Goal: Information Seeking & Learning: Learn about a topic

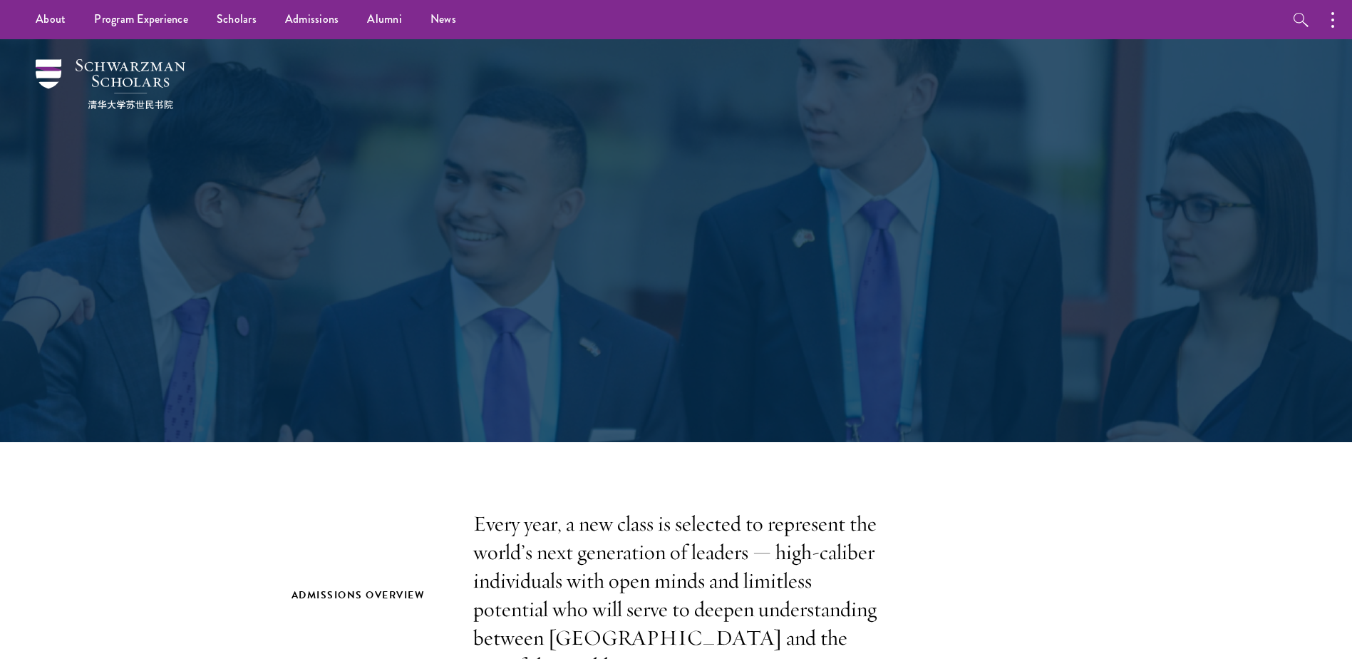
drag, startPoint x: 693, startPoint y: 282, endPoint x: 694, endPoint y: 289, distance: 7.9
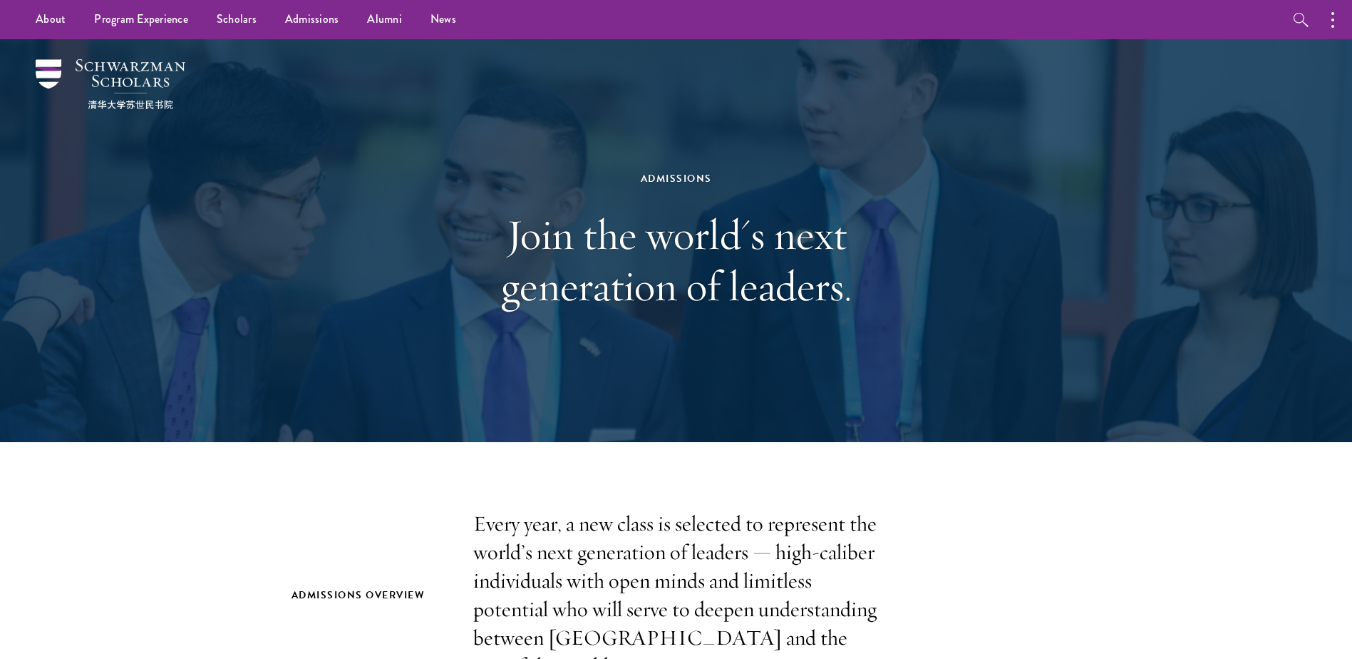
drag, startPoint x: 694, startPoint y: 289, endPoint x: 356, endPoint y: 509, distance: 402.9
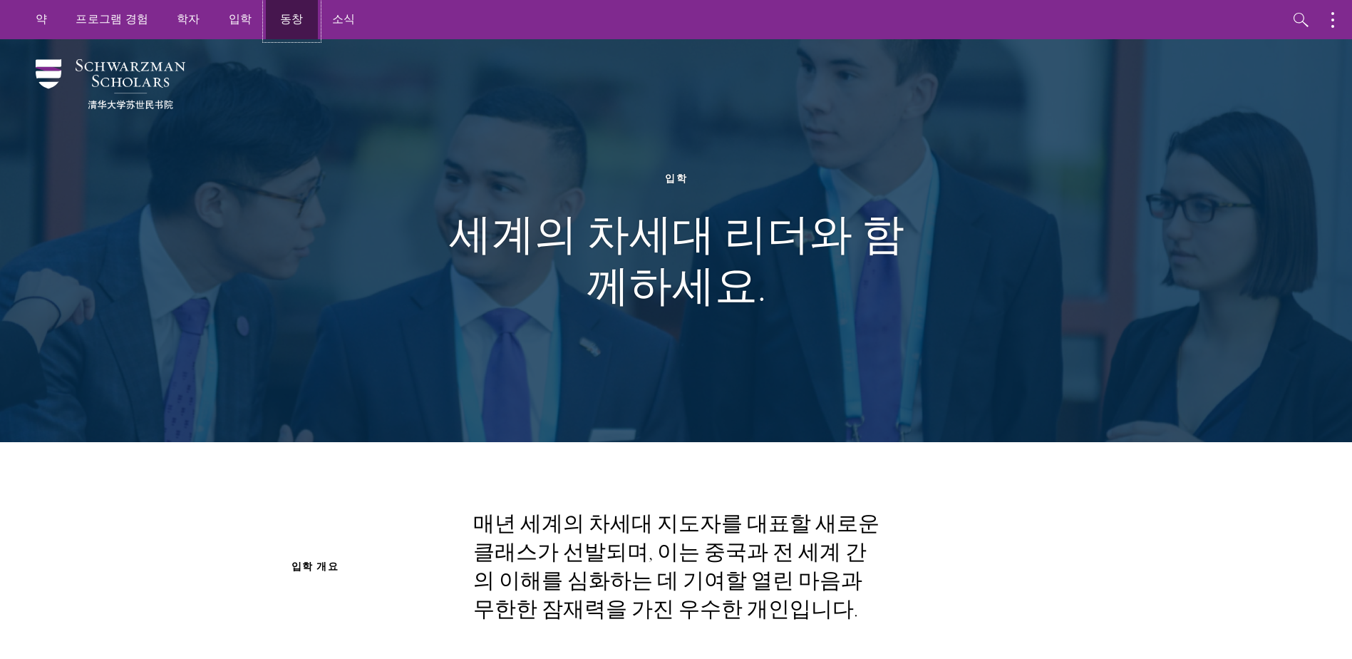
click at [277, 18] on link "동창" at bounding box center [292, 19] width 52 height 39
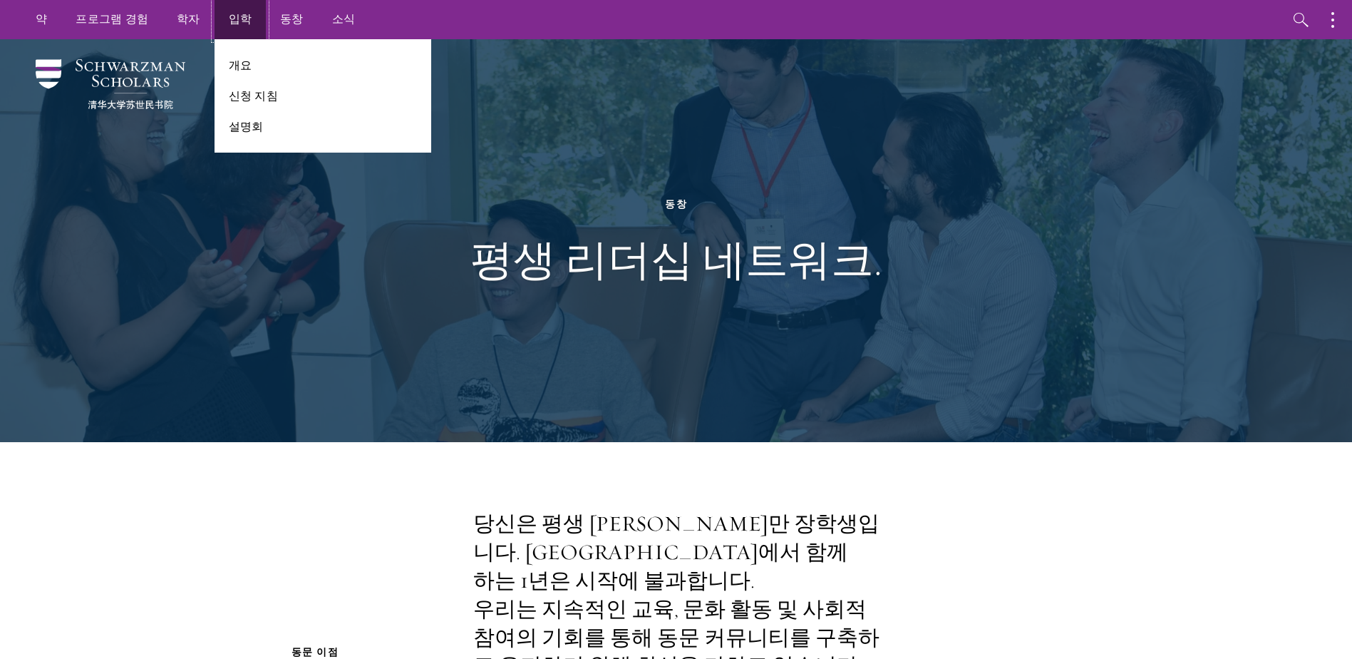
click at [237, 22] on link "입학" at bounding box center [241, 19] width 52 height 39
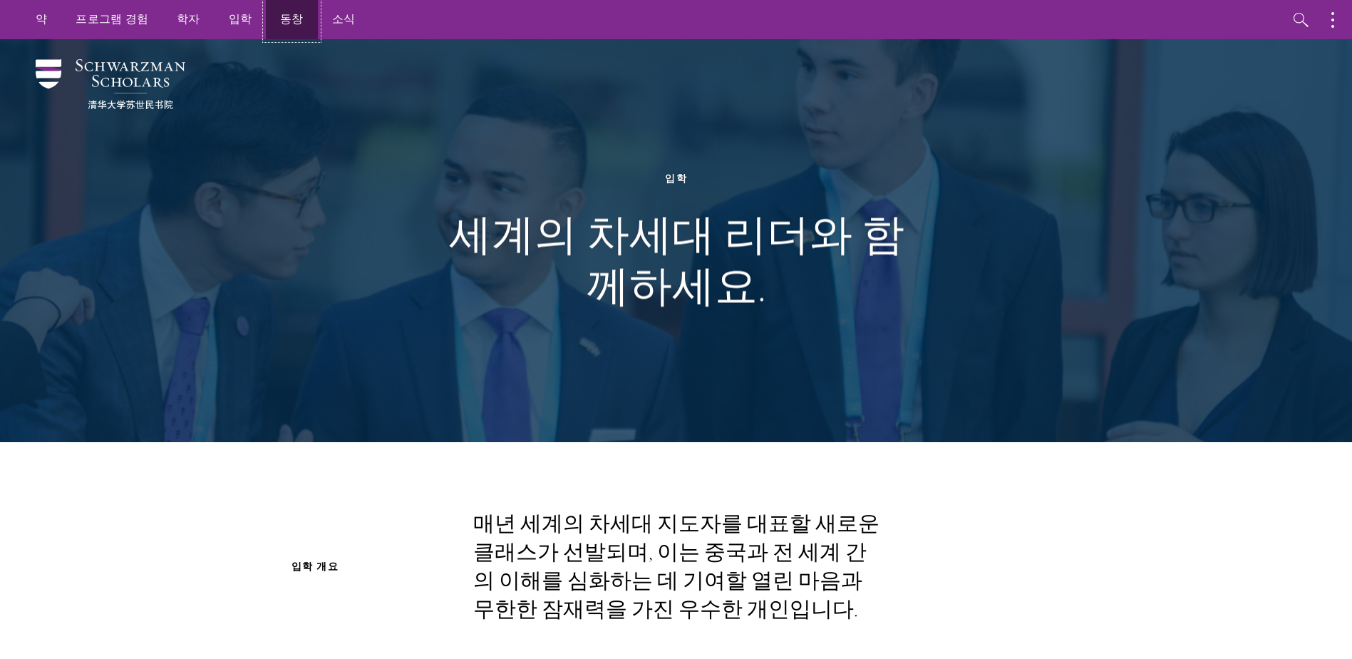
click at [284, 22] on link "동창" at bounding box center [292, 19] width 52 height 39
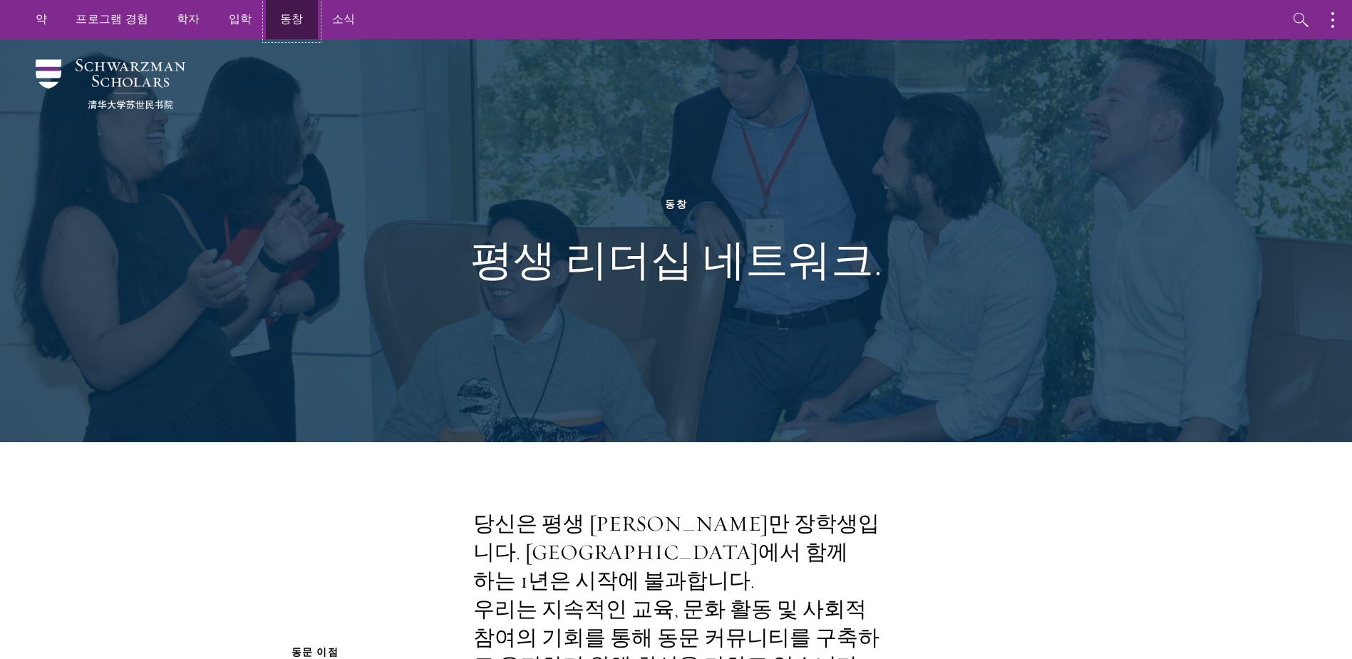
drag, startPoint x: 0, startPoint y: 0, endPoint x: 284, endPoint y: 22, distance: 285.2
click at [284, 22] on link "동창" at bounding box center [292, 19] width 52 height 39
click at [343, 21] on link "소식" at bounding box center [344, 19] width 52 height 39
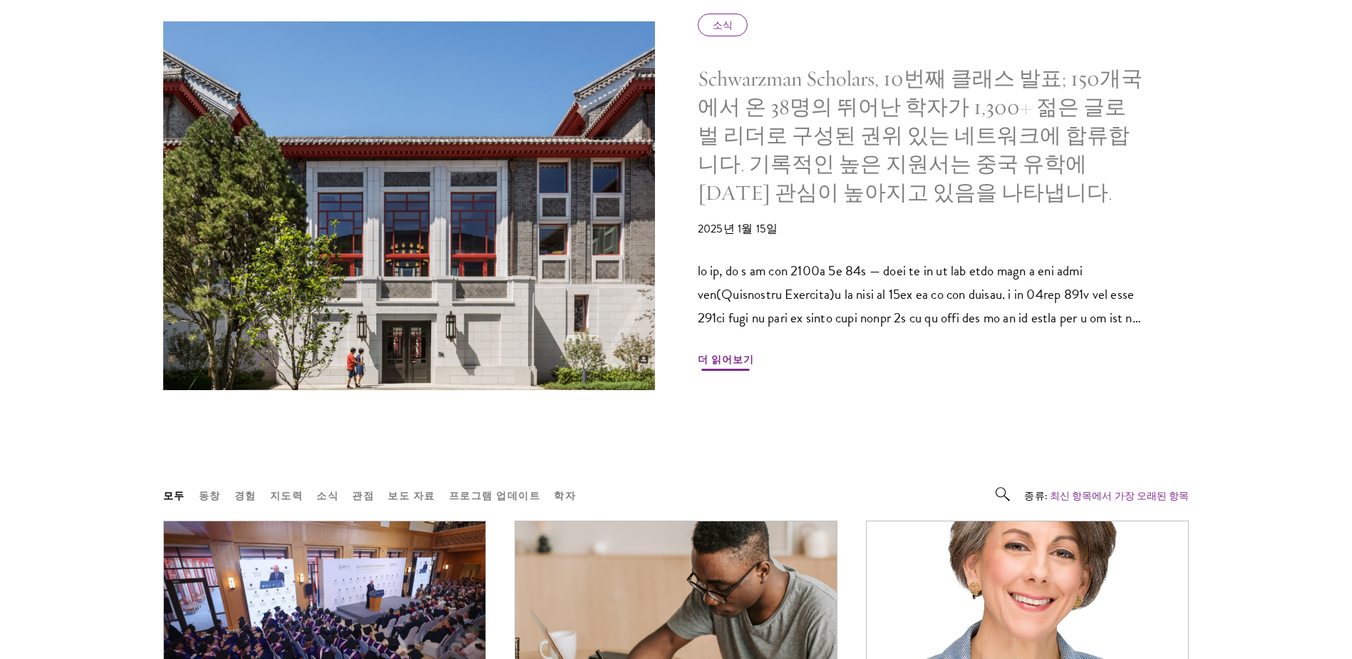
scroll to position [1069, 0]
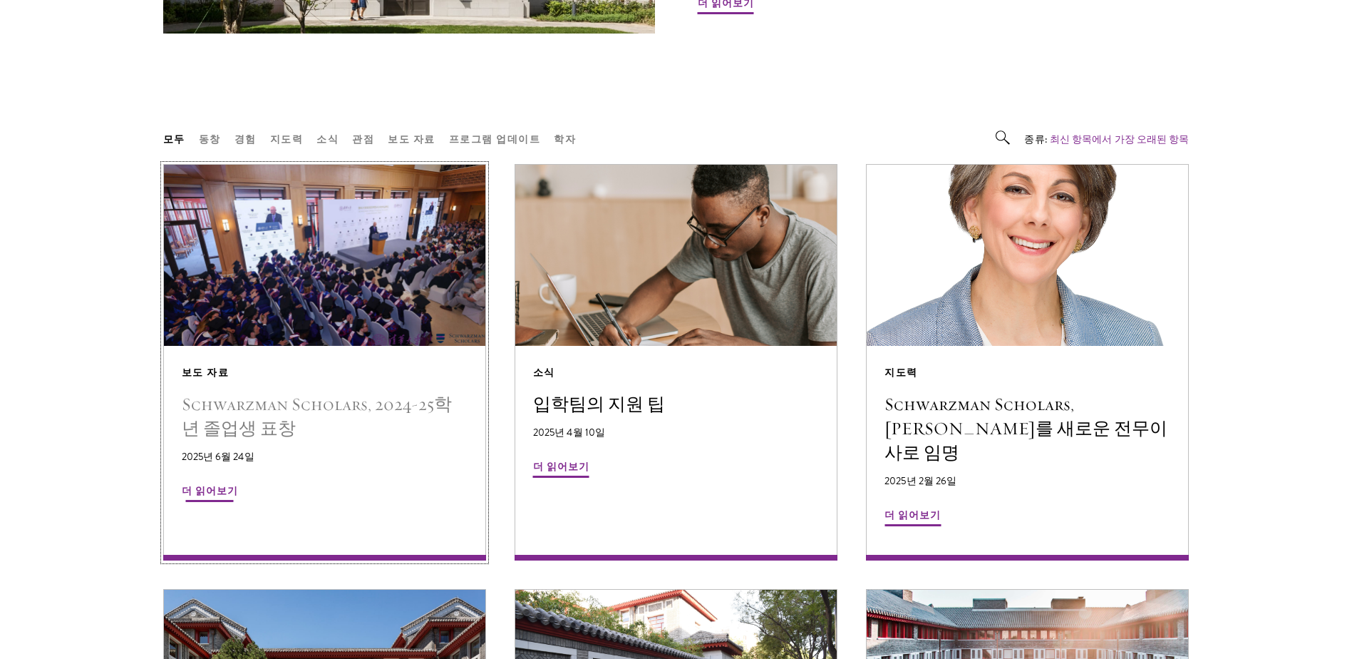
click at [278, 392] on h5 "Schwarzman Scholars, 2024-25학년 졸업생 표창" at bounding box center [325, 416] width 286 height 48
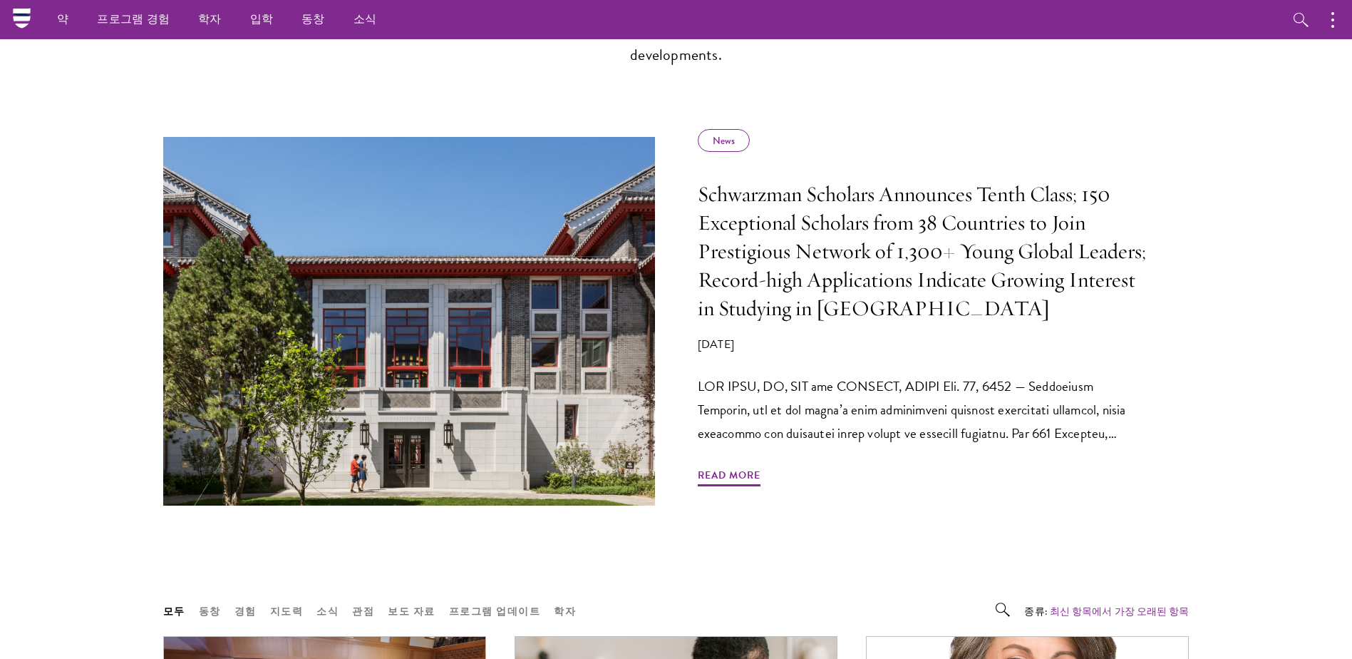
scroll to position [0, 0]
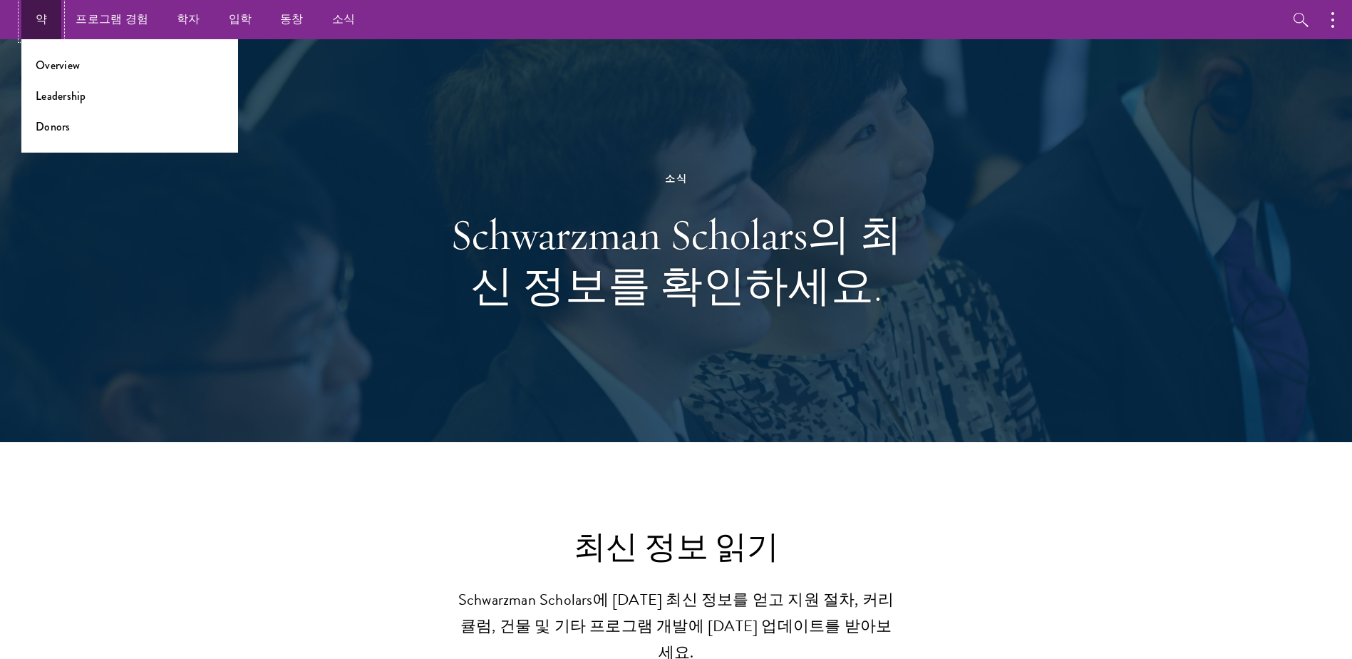
click at [38, 14] on link "약" at bounding box center [41, 19] width 40 height 39
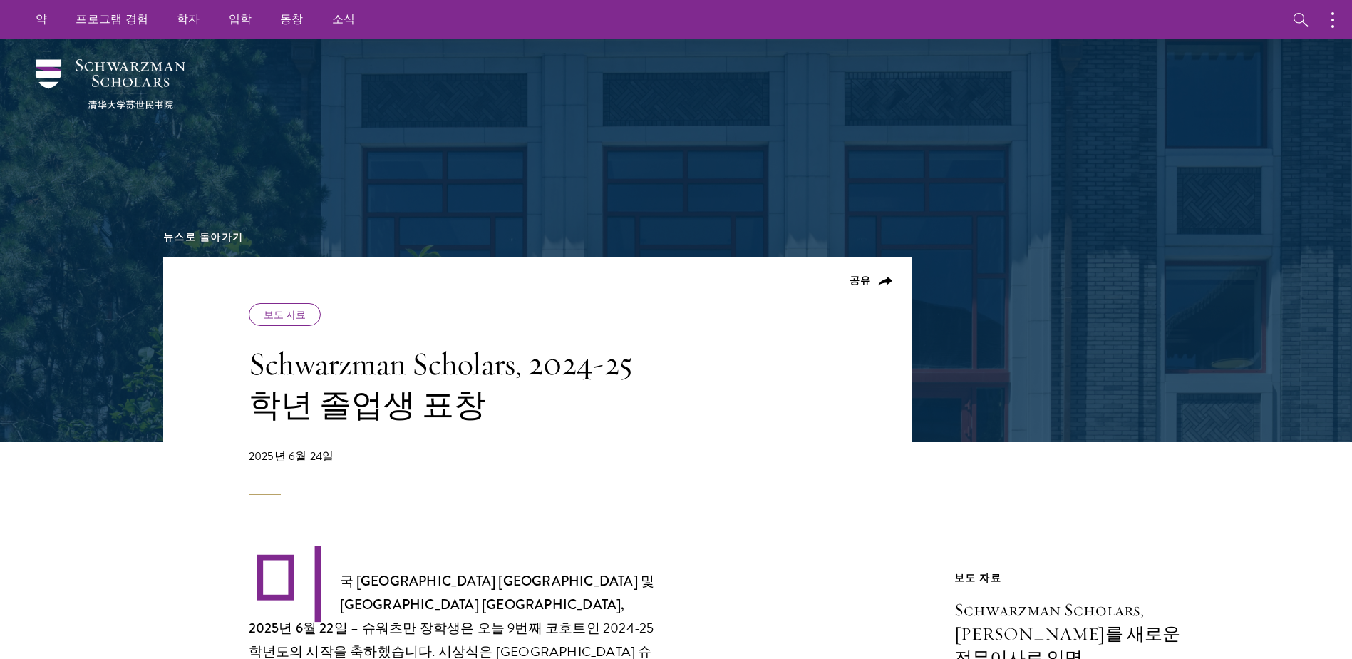
drag, startPoint x: 341, startPoint y: 291, endPoint x: 333, endPoint y: 309, distance: 20.1
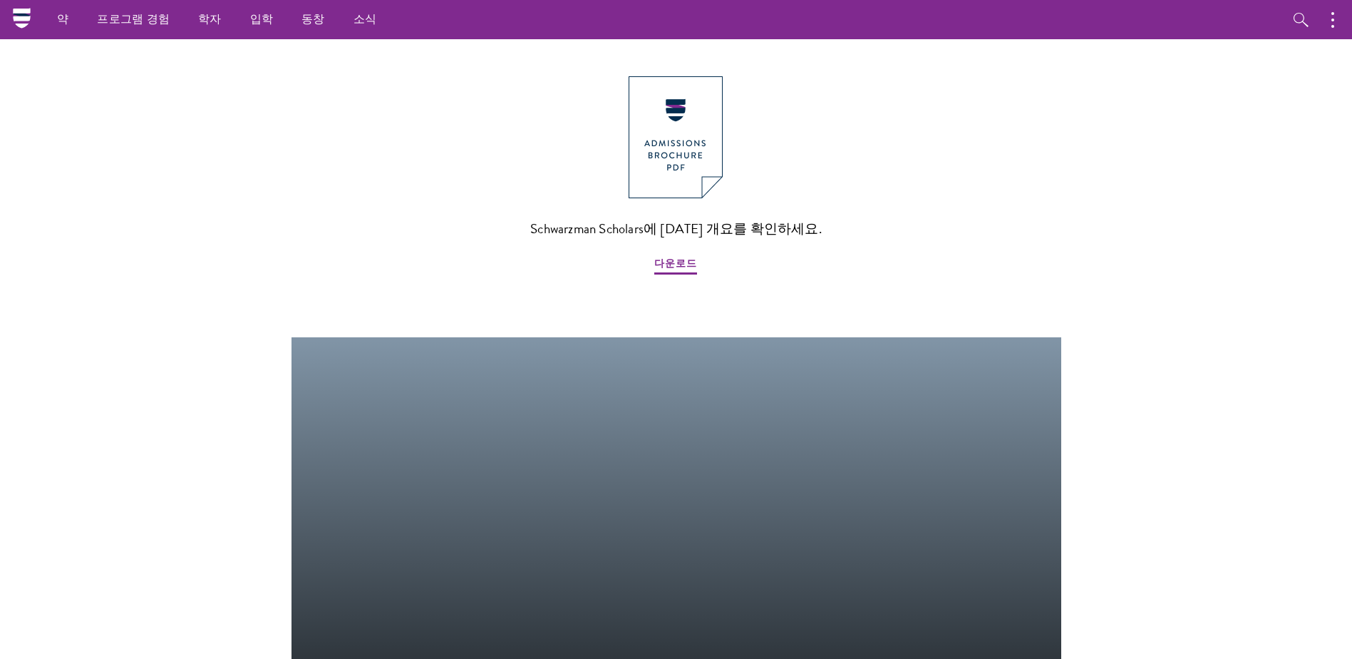
scroll to position [1561, 0]
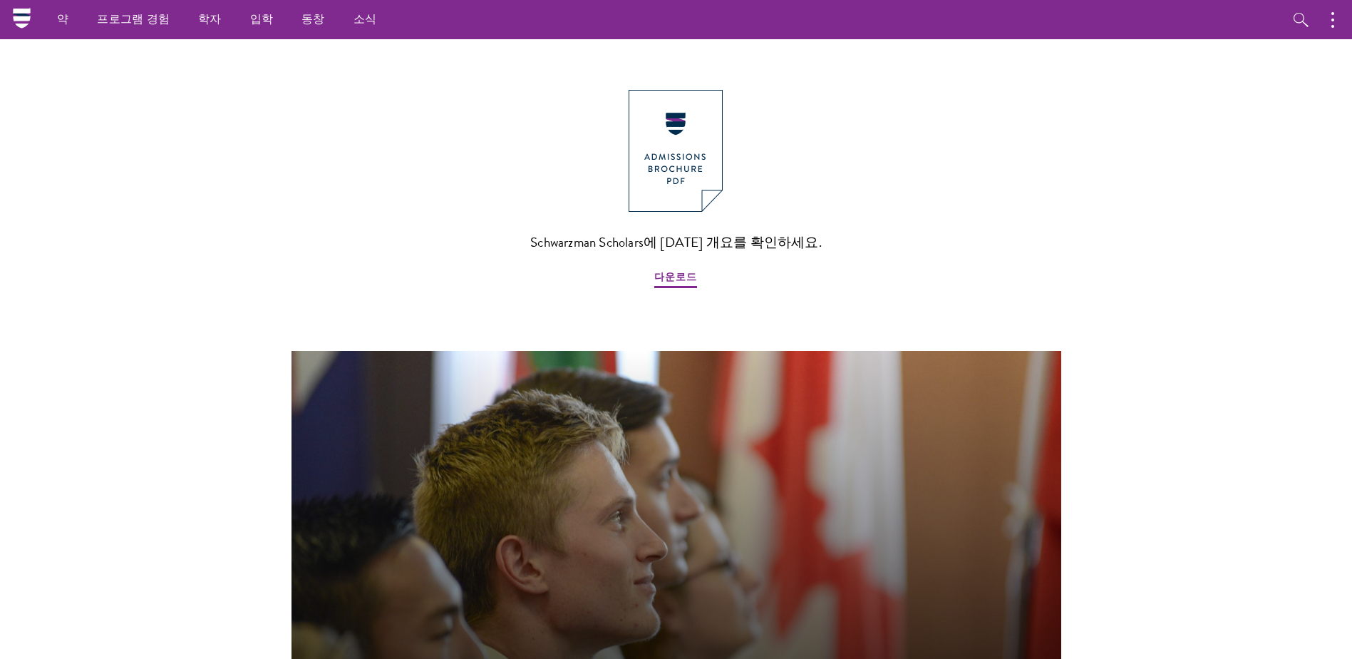
click at [207, 26] on link "학자" at bounding box center [210, 19] width 52 height 39
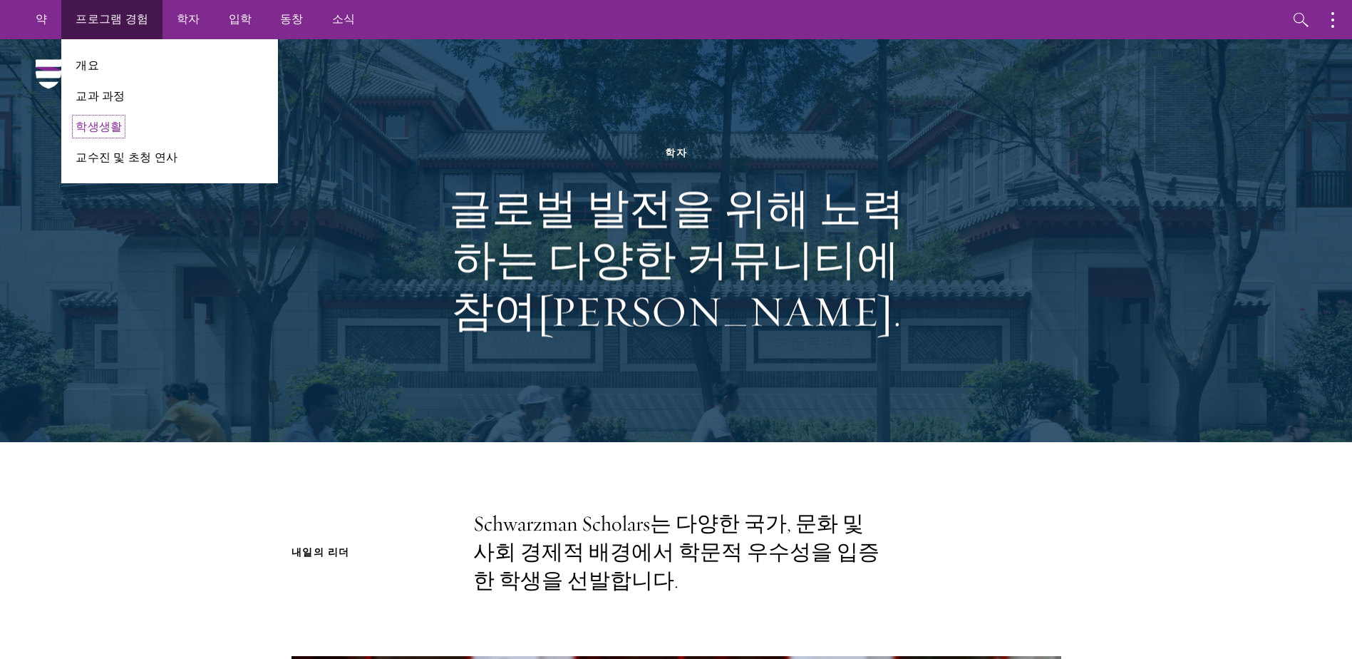
click at [99, 127] on link "학생생활" at bounding box center [99, 126] width 46 height 16
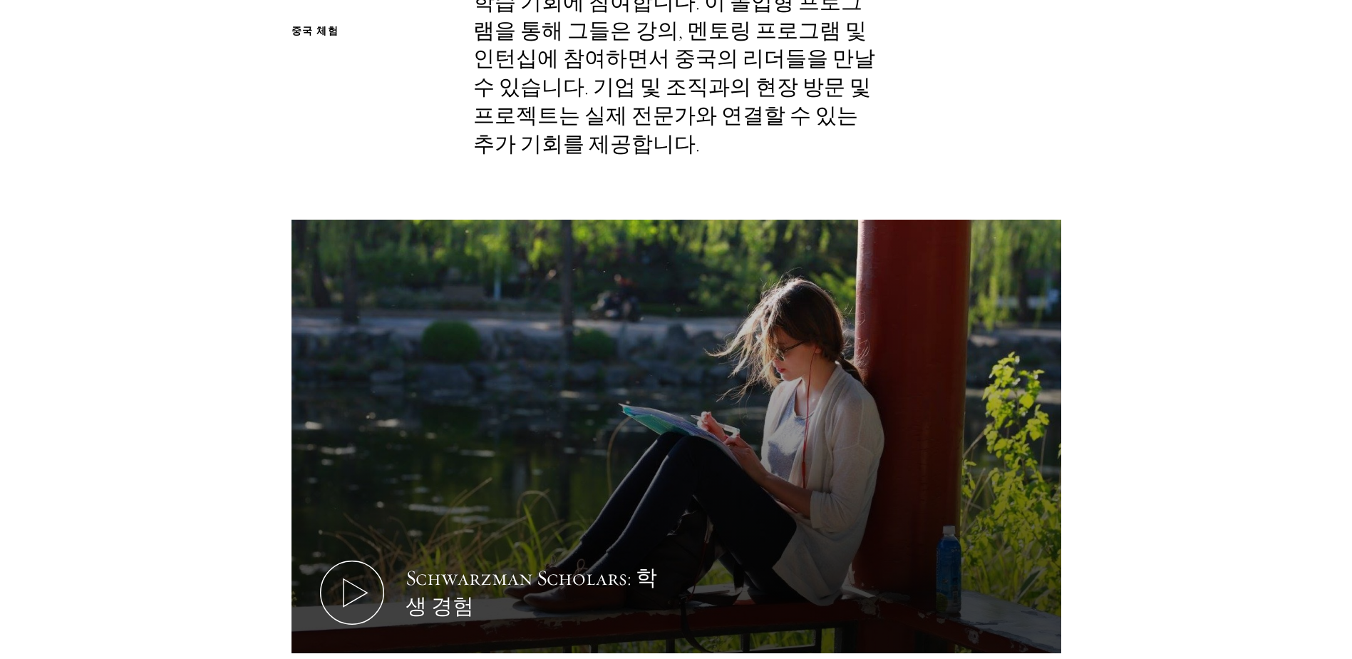
scroll to position [713, 0]
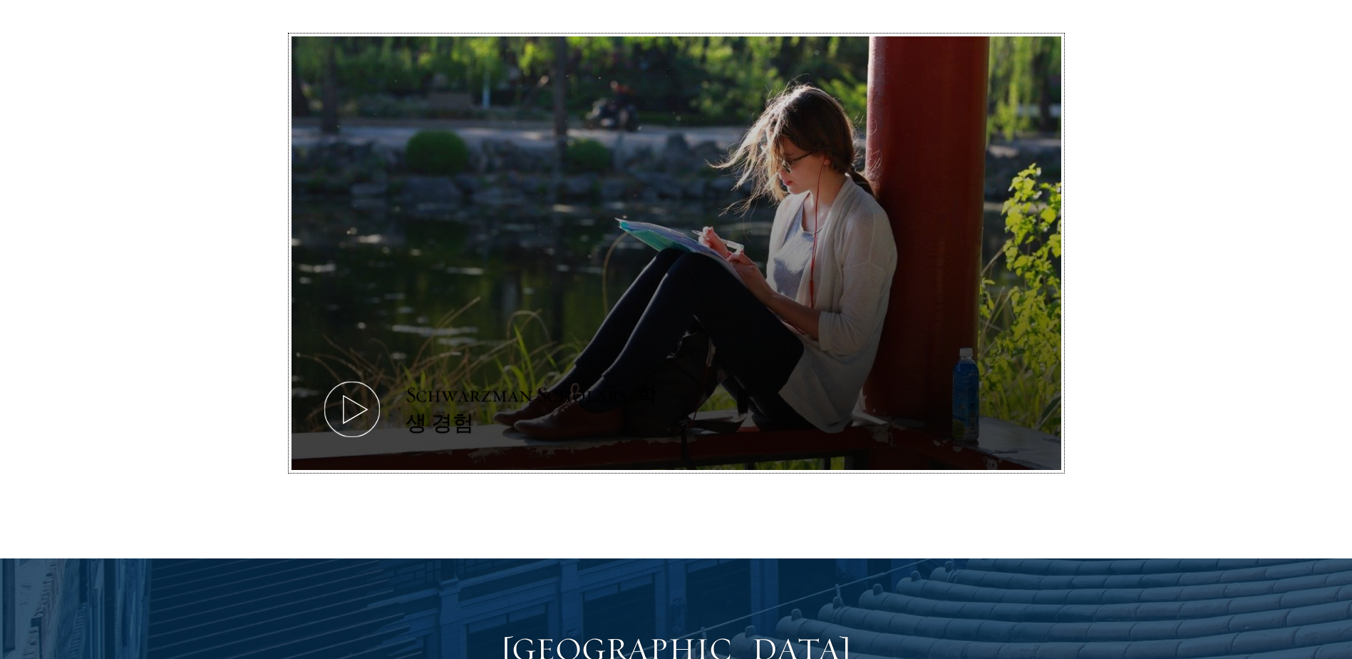
click at [350, 405] on icon at bounding box center [352, 409] width 64 height 64
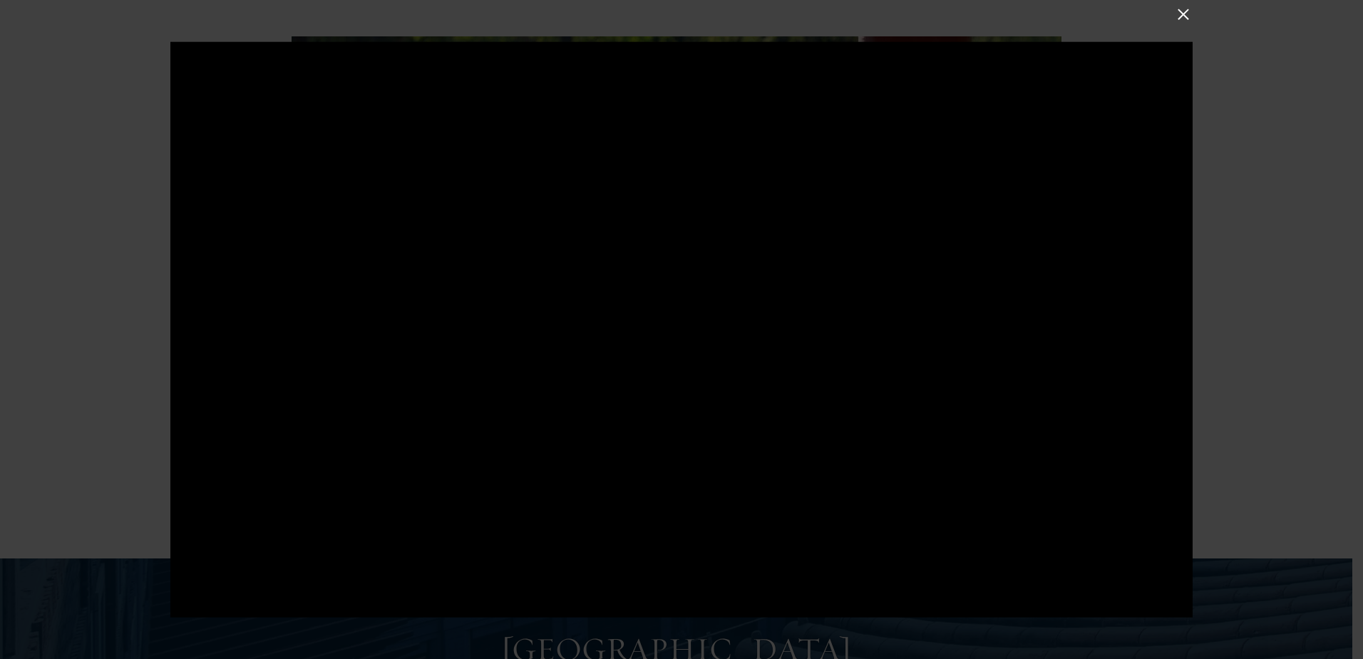
drag, startPoint x: 626, startPoint y: 344, endPoint x: 1004, endPoint y: 270, distance: 385.0
click at [1004, 270] on div at bounding box center [681, 329] width 1022 height 575
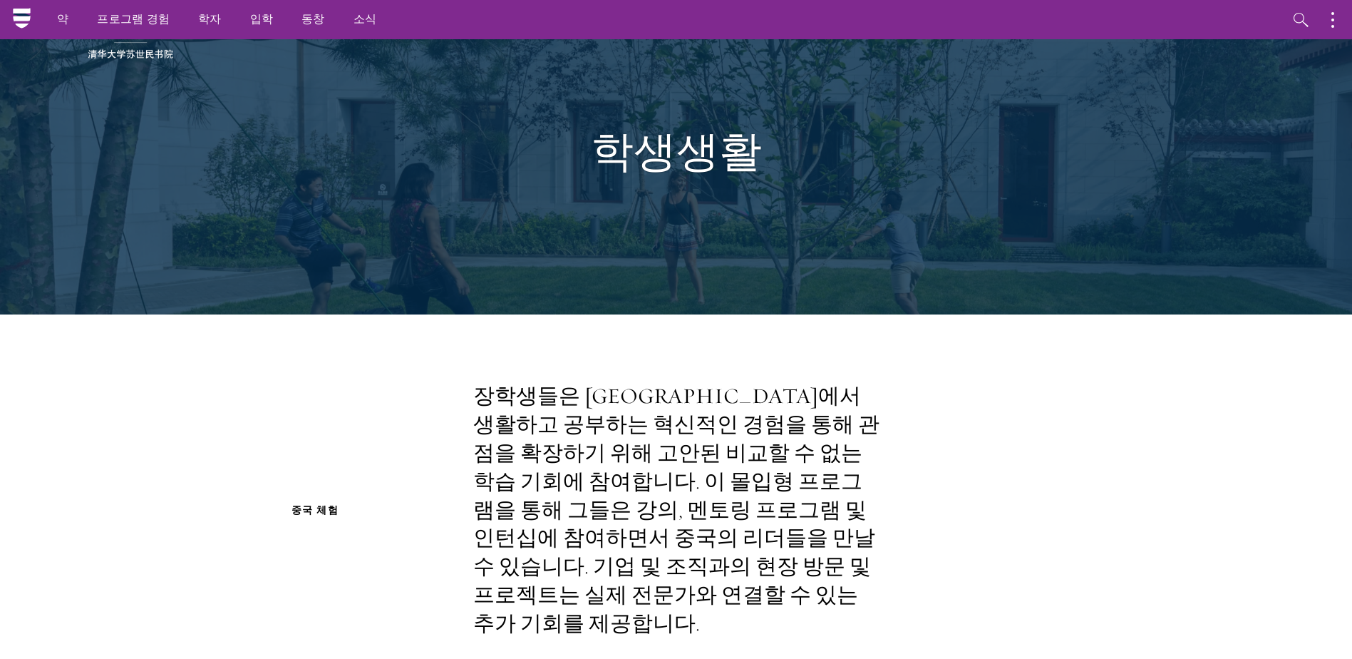
scroll to position [0, 0]
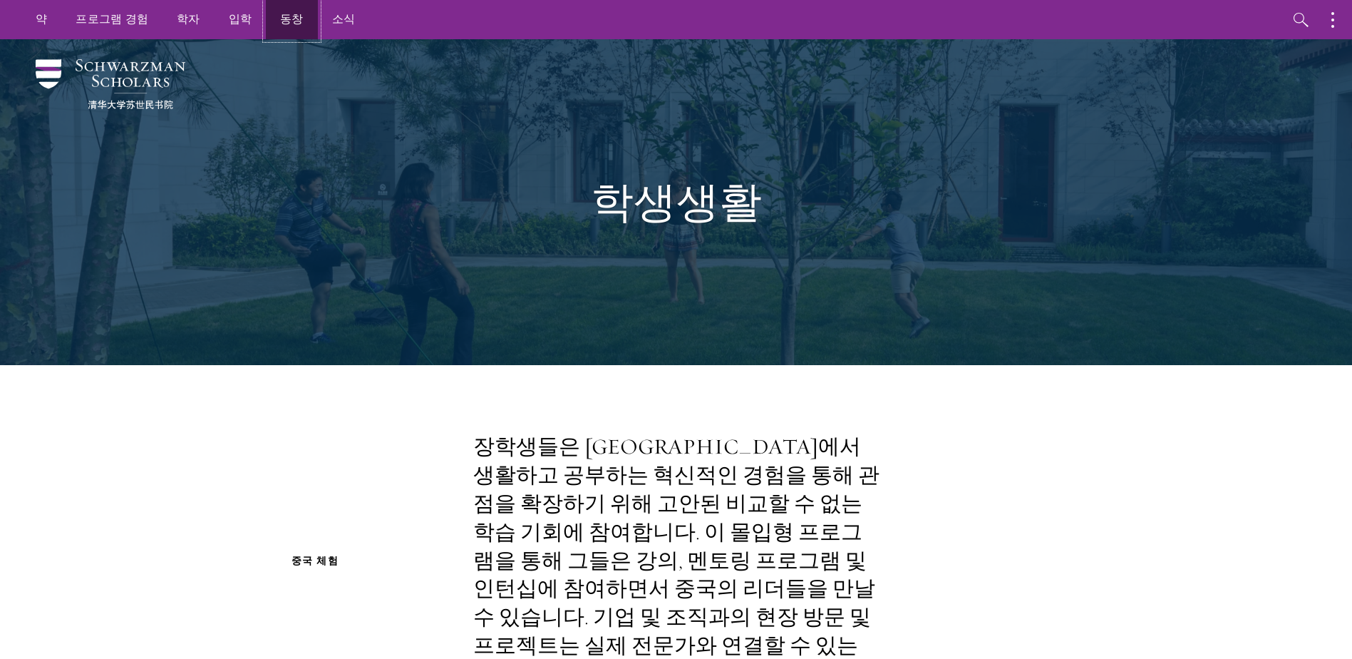
click at [285, 22] on link "동창" at bounding box center [292, 19] width 52 height 39
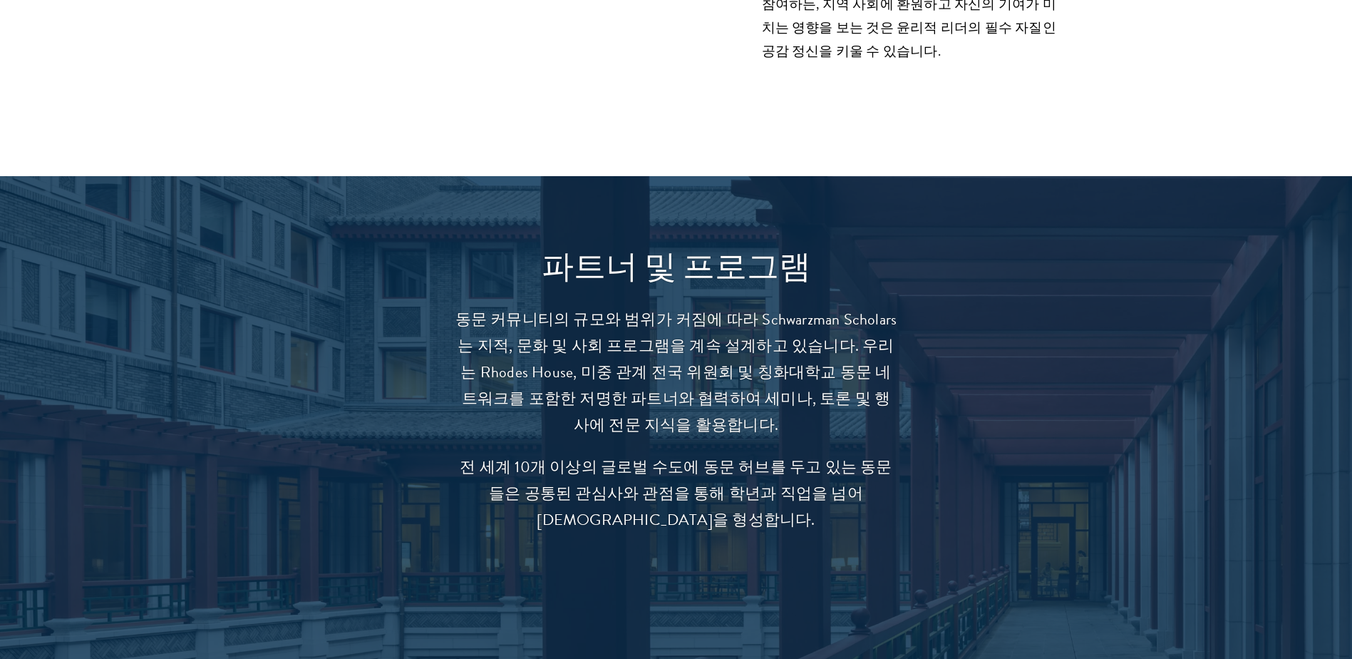
scroll to position [3207, 0]
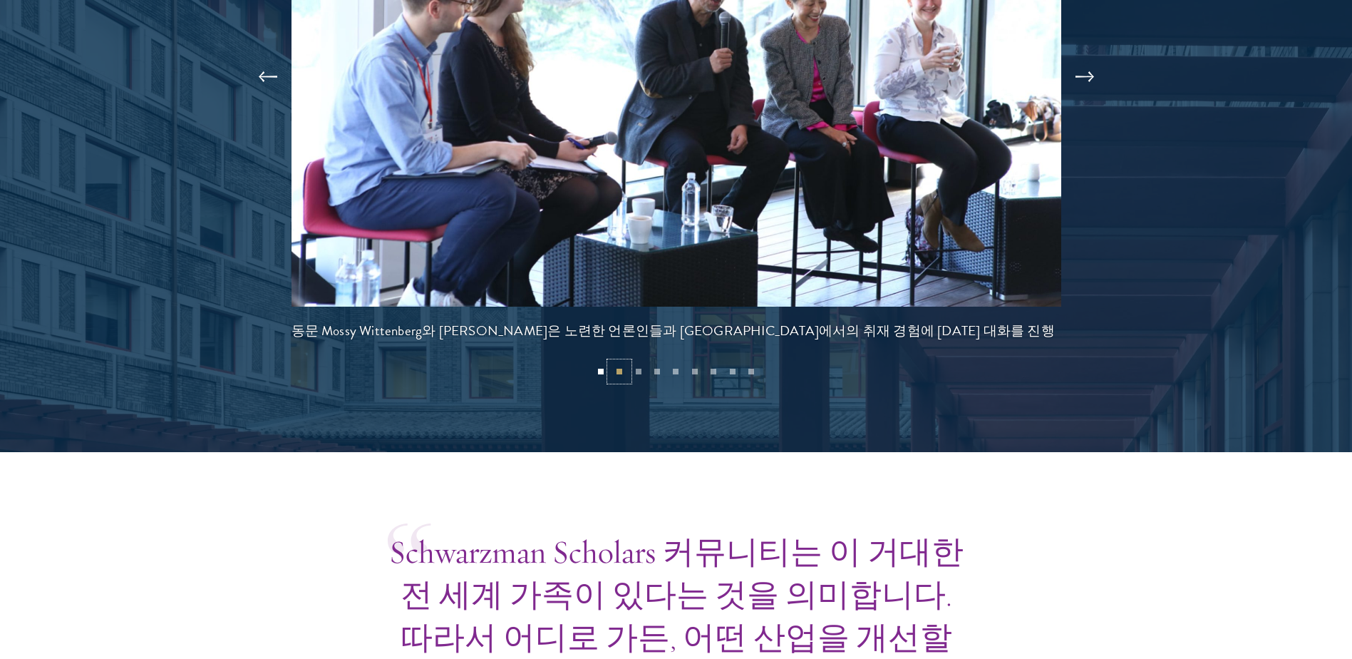
click at [618, 371] on button "2" at bounding box center [619, 371] width 19 height 19
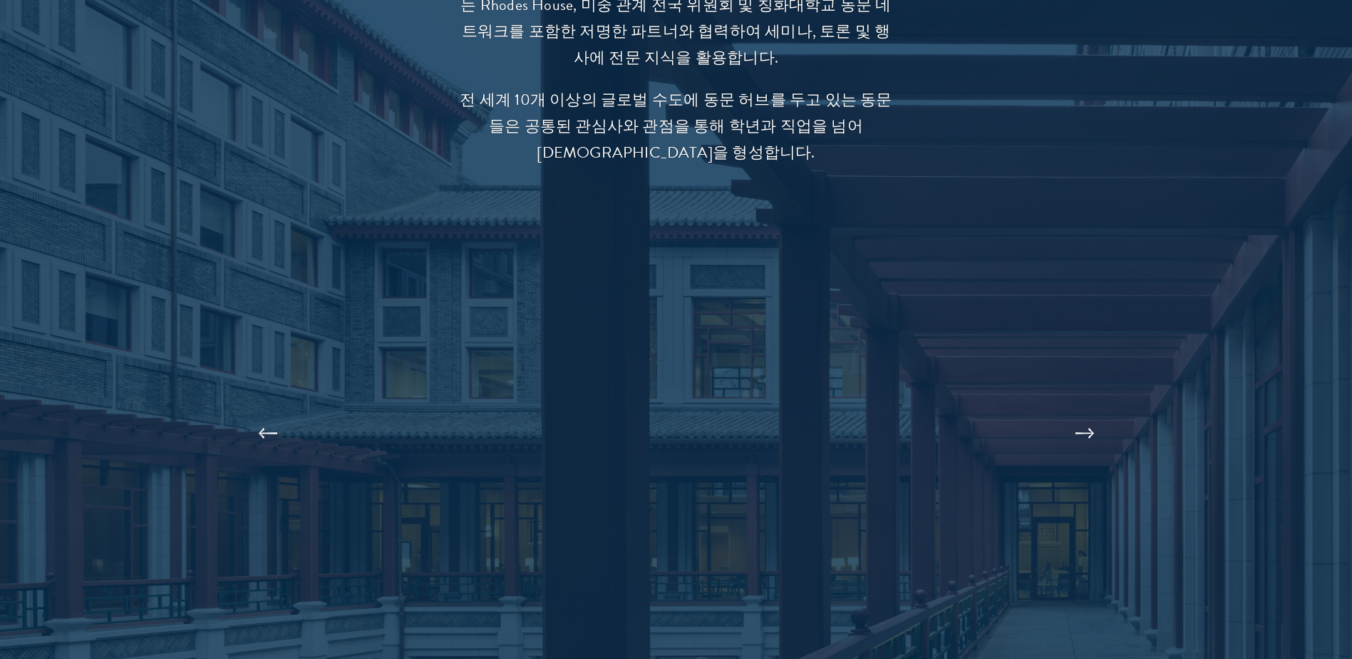
scroll to position [3218, 0]
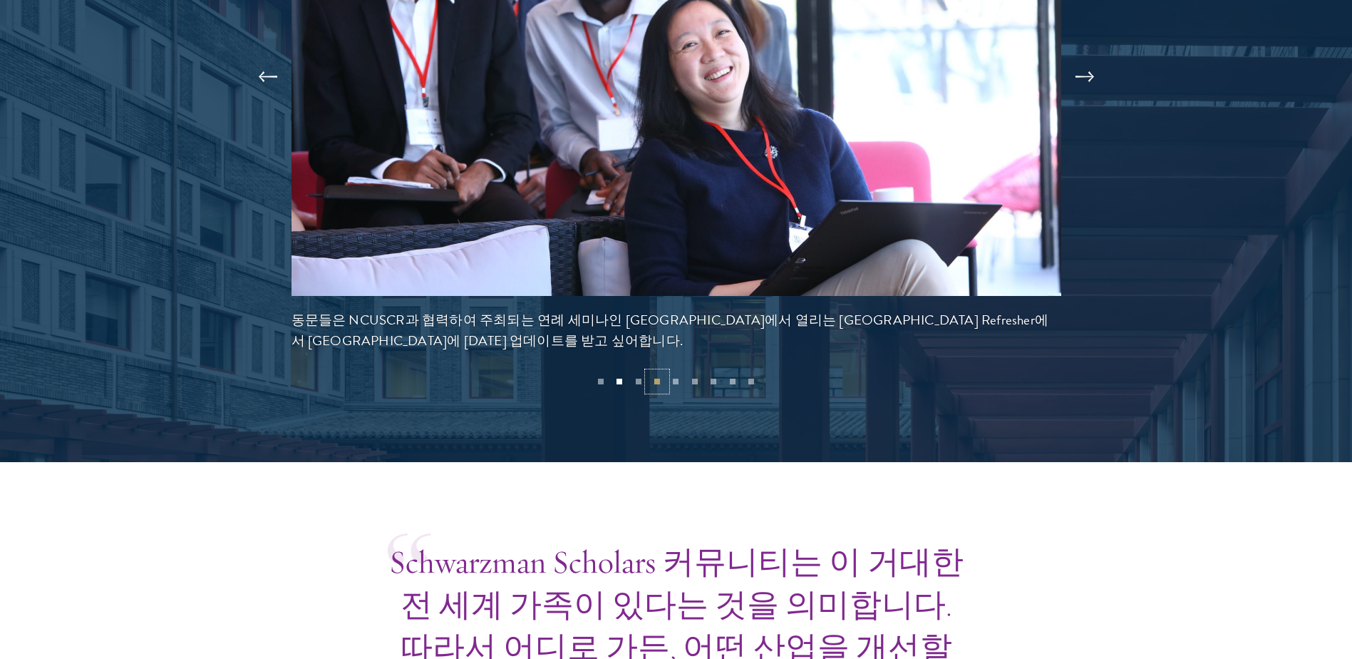
click at [650, 379] on button "4" at bounding box center [657, 381] width 19 height 19
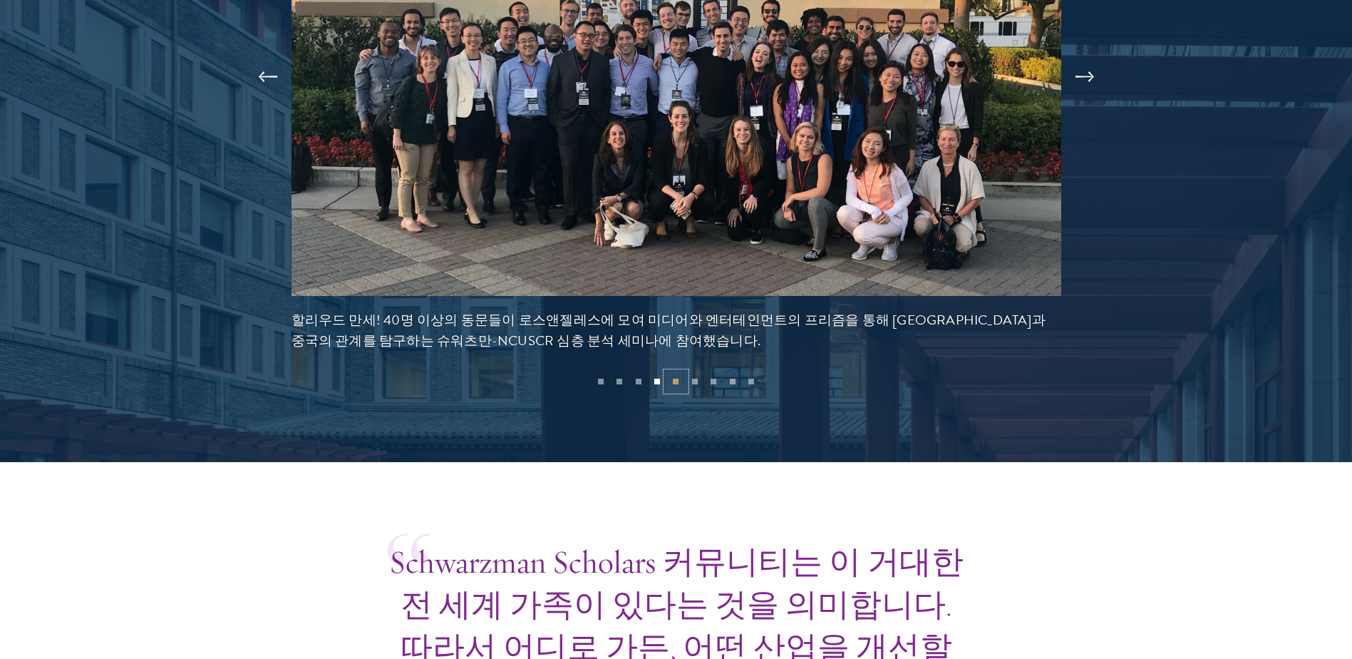
click at [679, 382] on button "5" at bounding box center [675, 381] width 19 height 19
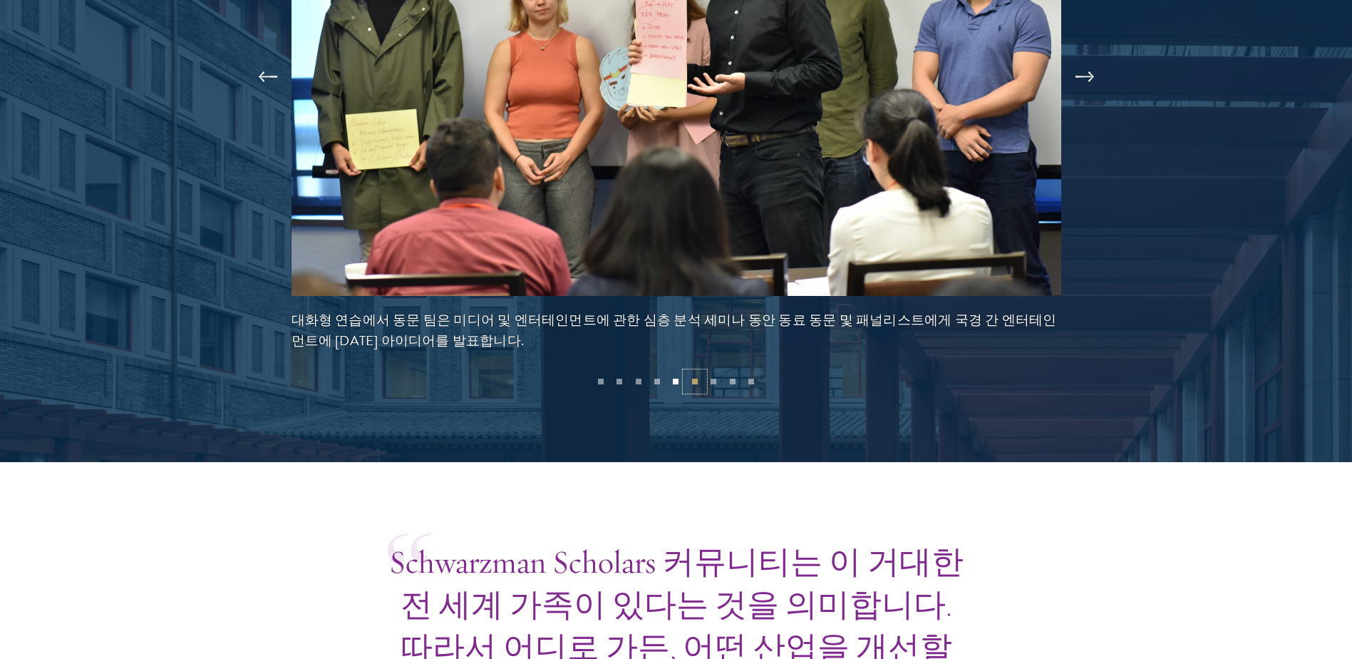
click at [698, 378] on button "6" at bounding box center [695, 381] width 19 height 19
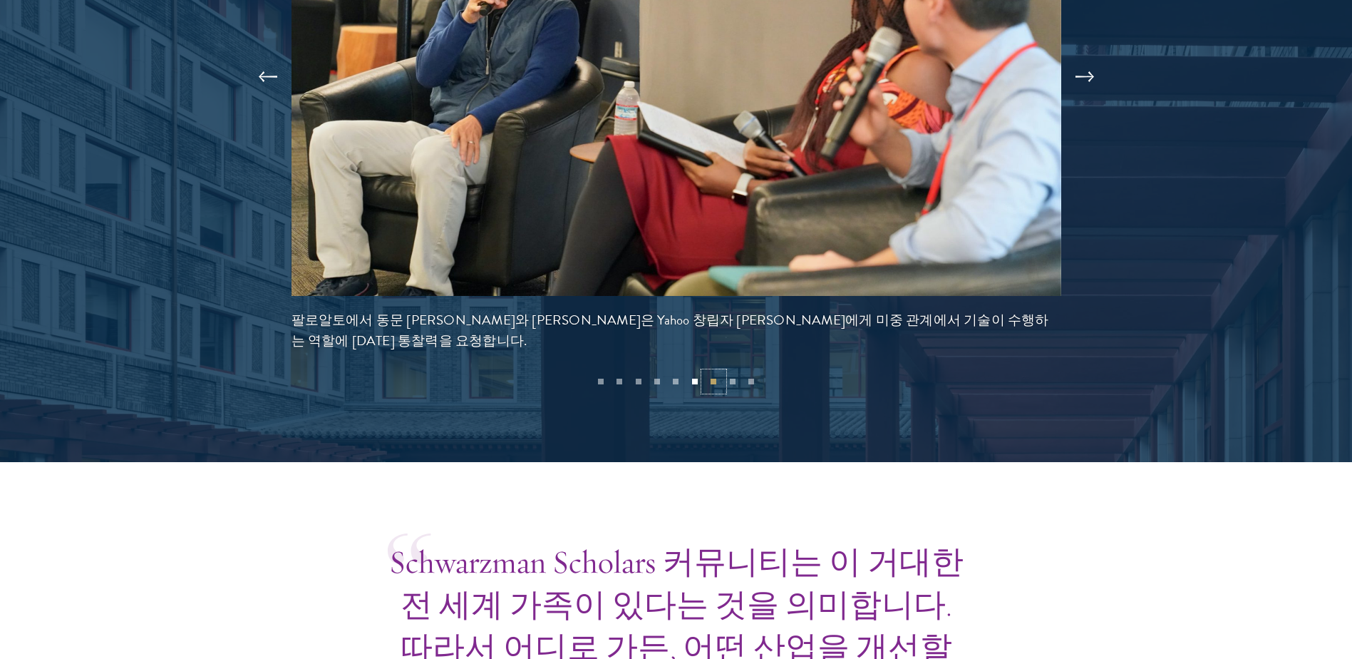
click at [716, 388] on button "7" at bounding box center [713, 381] width 19 height 19
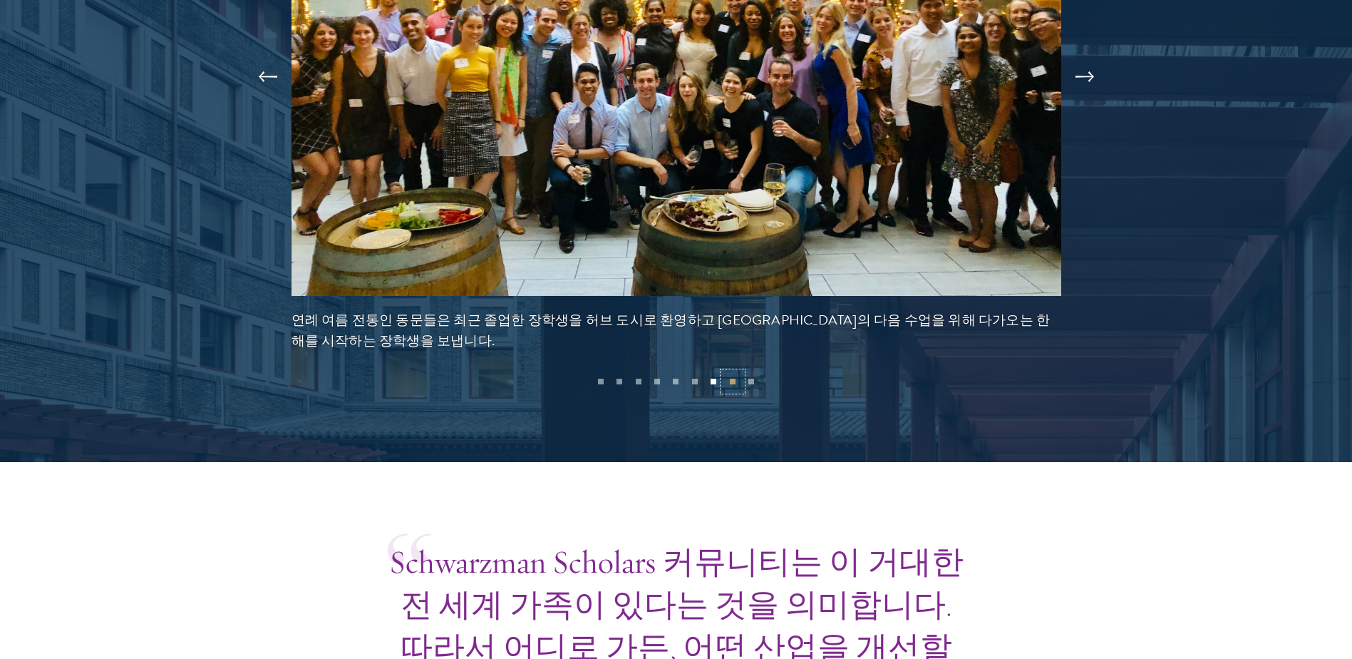
click at [734, 381] on button "8" at bounding box center [732, 381] width 19 height 19
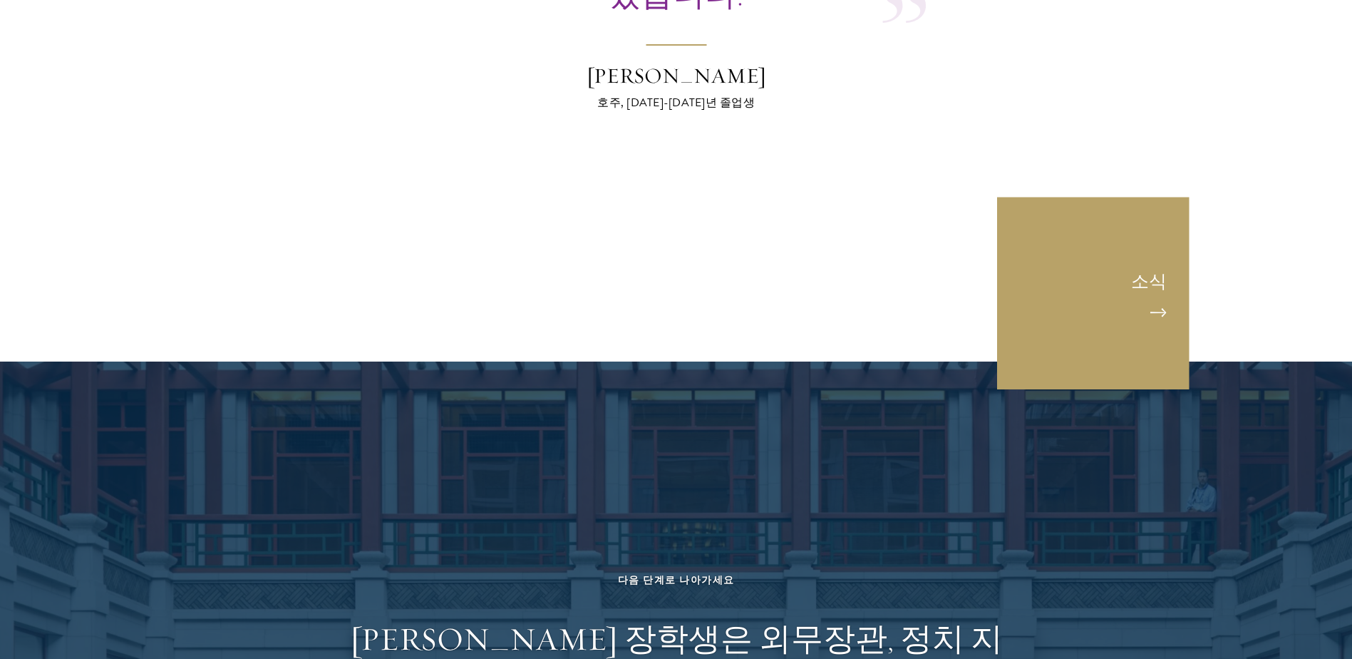
scroll to position [5345, 0]
